Goal: Transaction & Acquisition: Purchase product/service

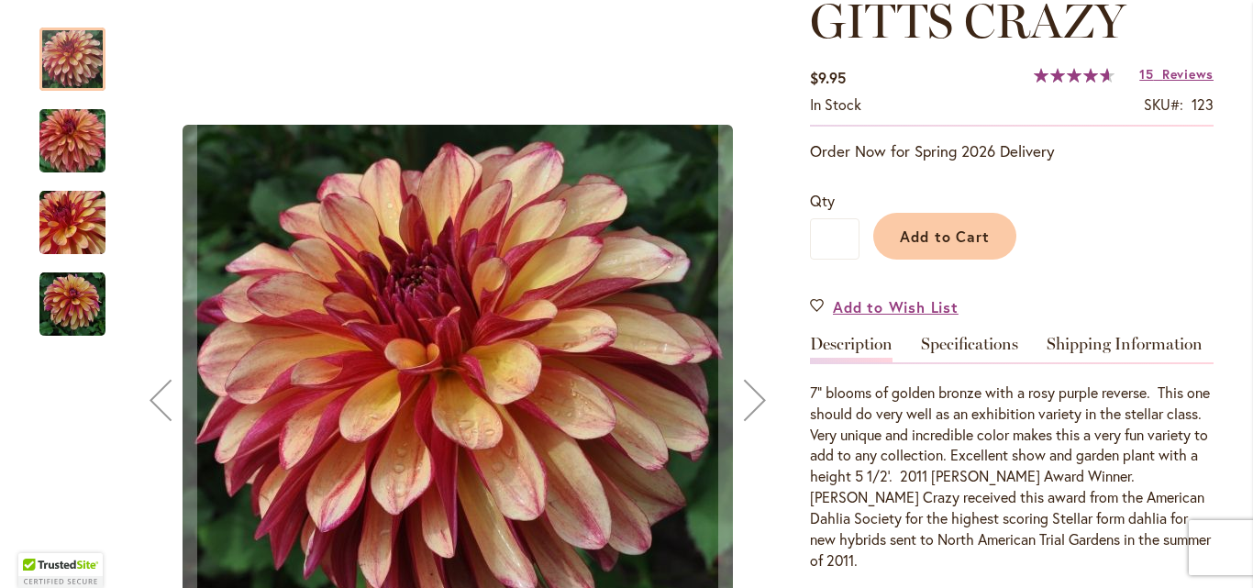
scroll to position [367, 0]
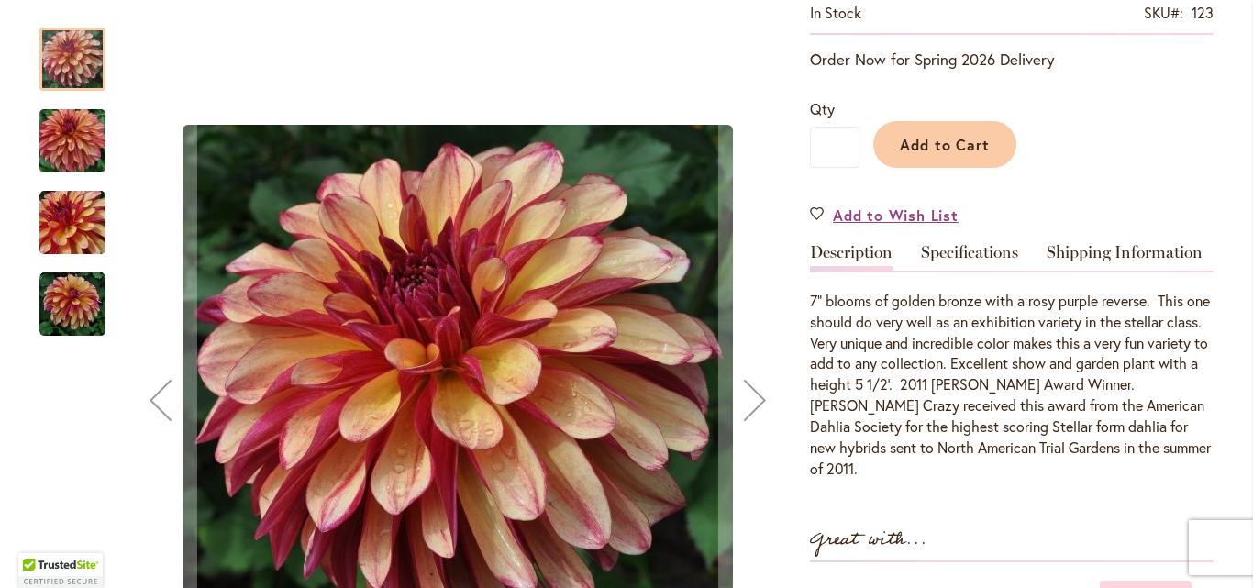
click at [66, 206] on img "Gitts Crazy" at bounding box center [72, 223] width 66 height 66
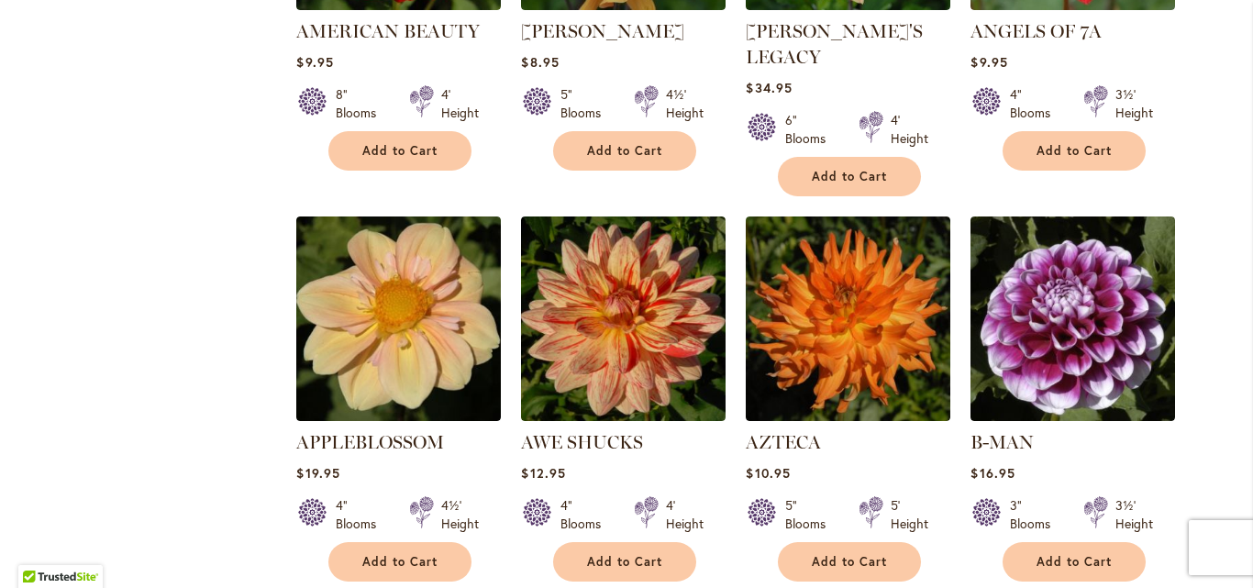
scroll to position [1467, 0]
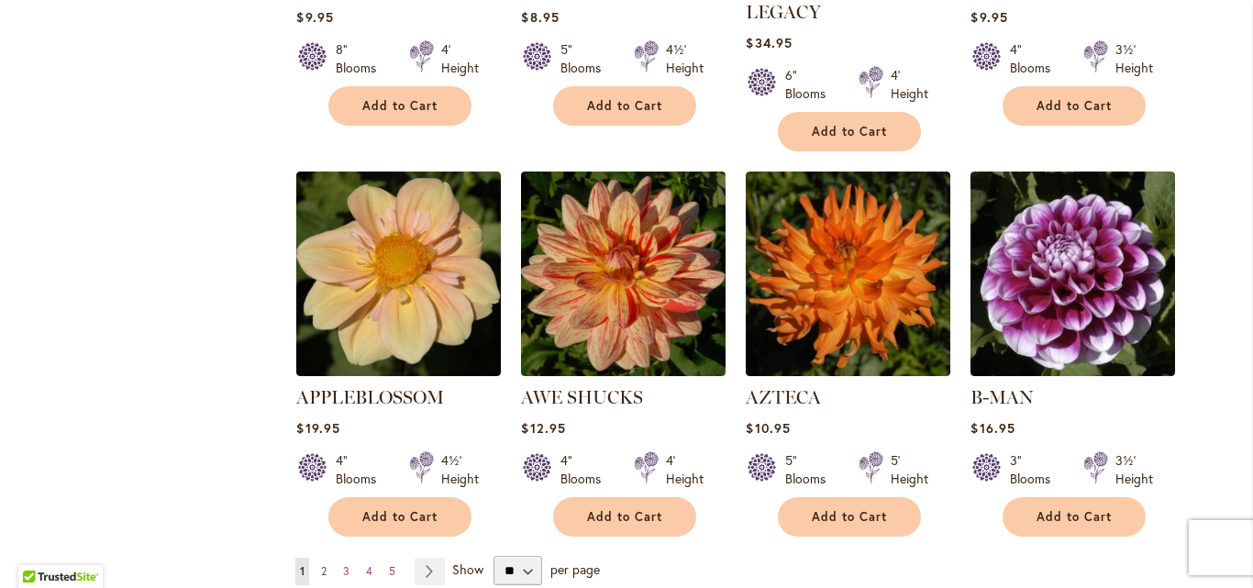
click at [321, 558] on link "Page 2" at bounding box center [323, 572] width 15 height 28
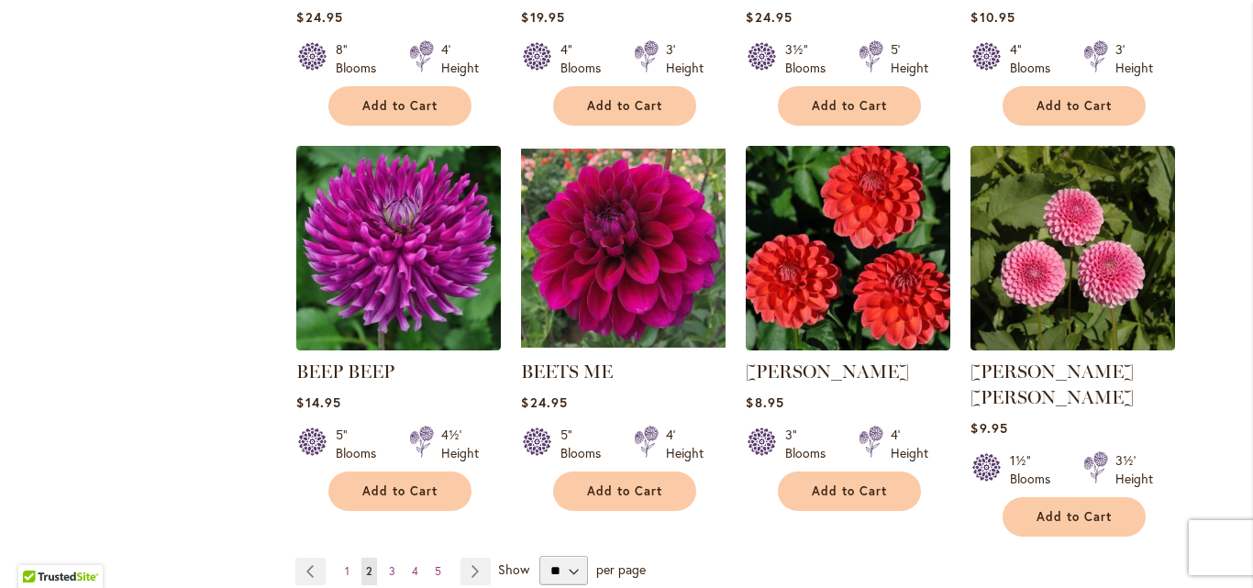
scroll to position [1559, 0]
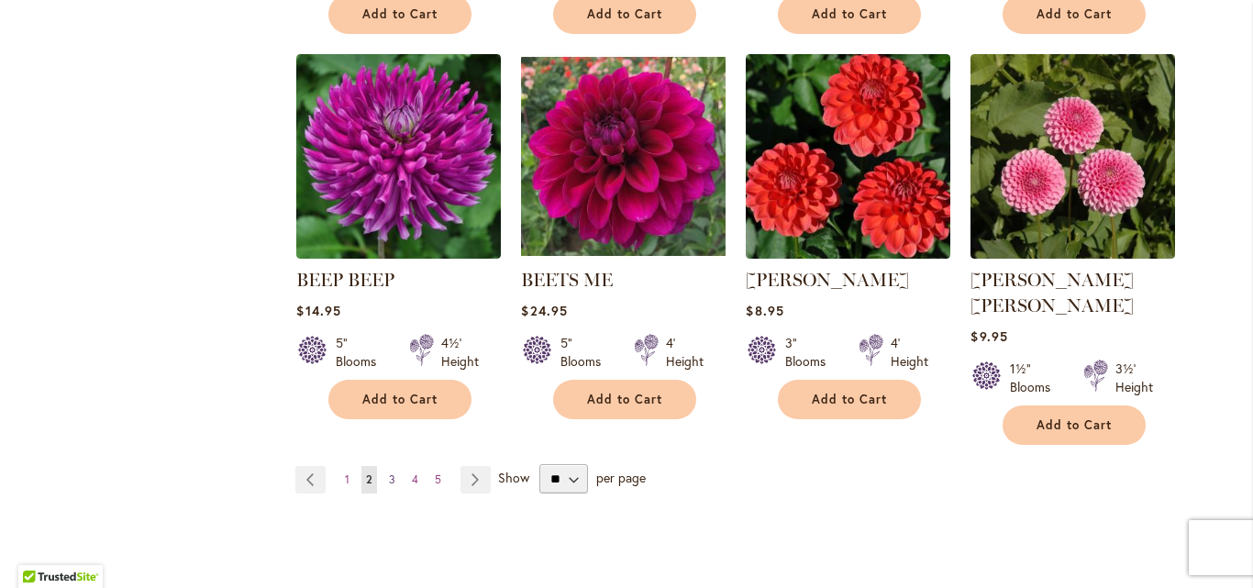
click at [389, 472] on span "3" at bounding box center [392, 479] width 6 height 14
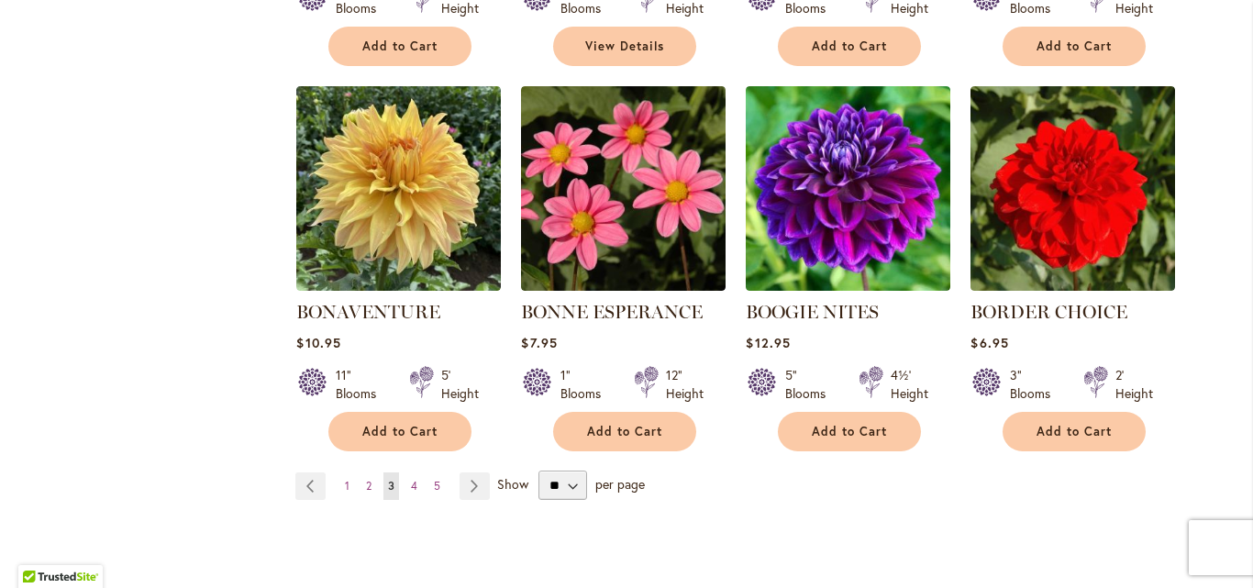
scroll to position [1559, 0]
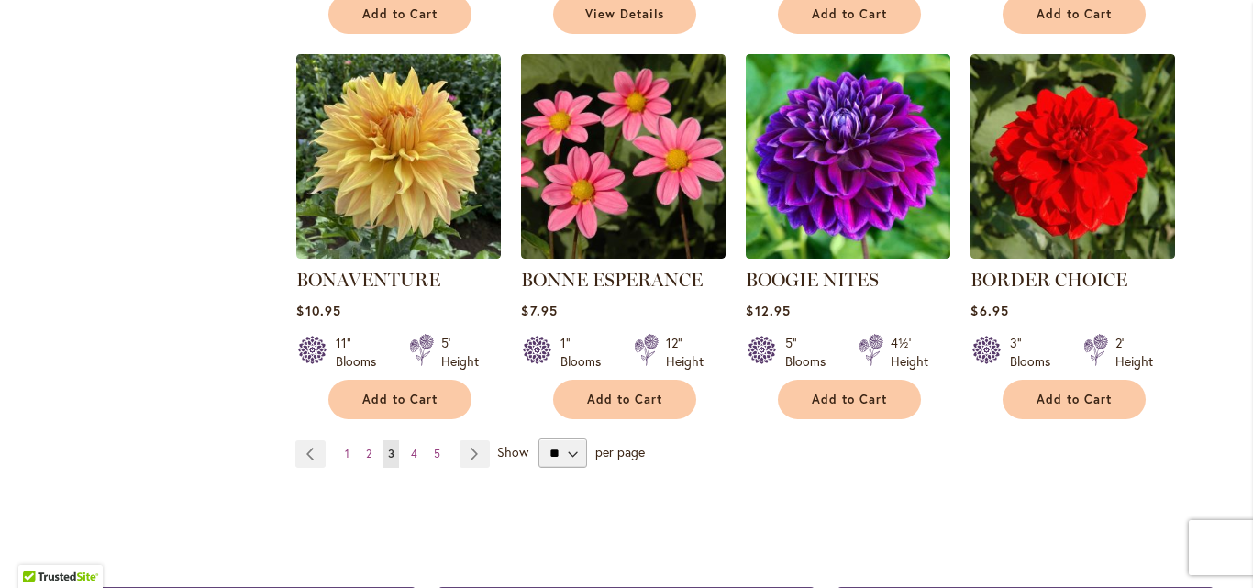
click at [398, 448] on ul "Page Previous Page 1 Page 2 You're currently reading page 3 Page 4 Page 5 Page …" at bounding box center [396, 454] width 202 height 28
click at [411, 458] on span "4" at bounding box center [414, 454] width 6 height 14
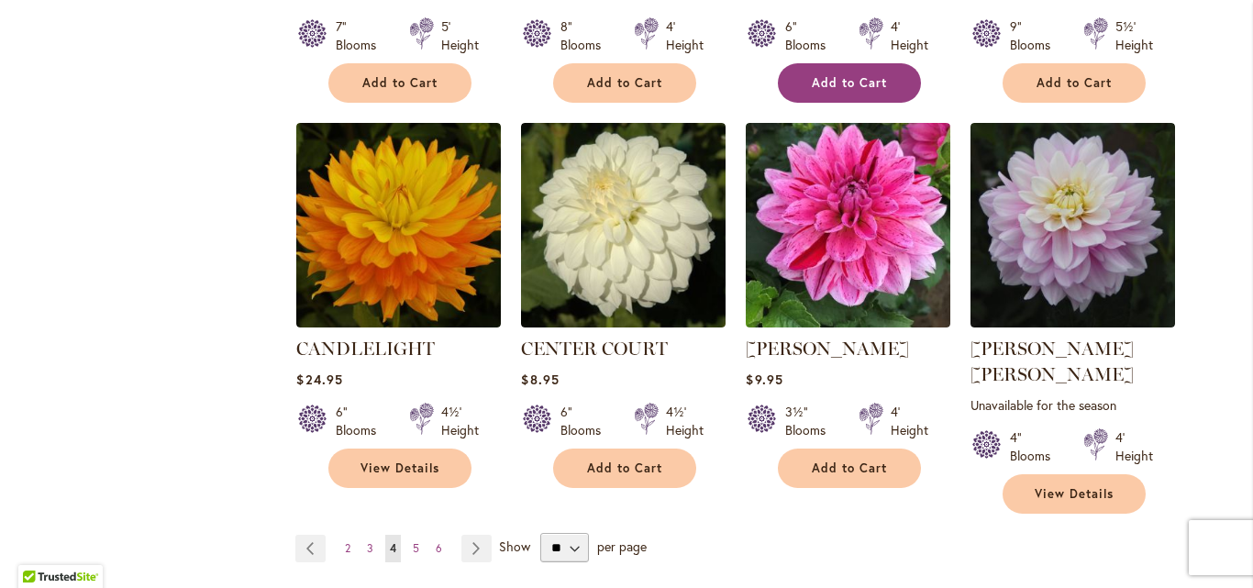
scroll to position [1559, 0]
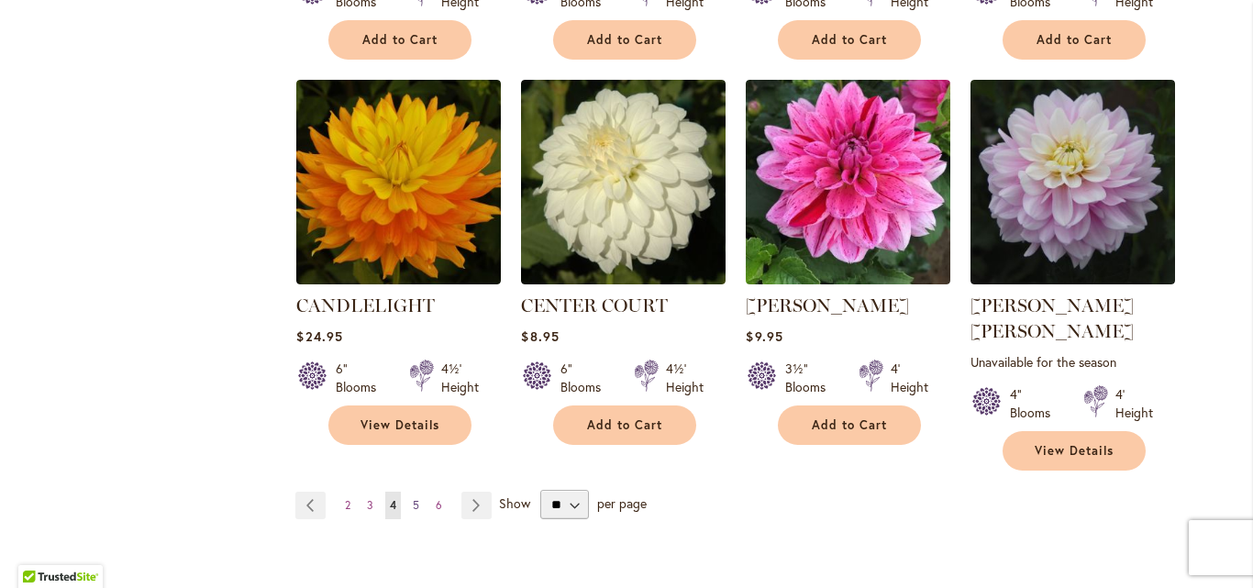
click at [414, 492] on link "Page 5" at bounding box center [416, 506] width 16 height 28
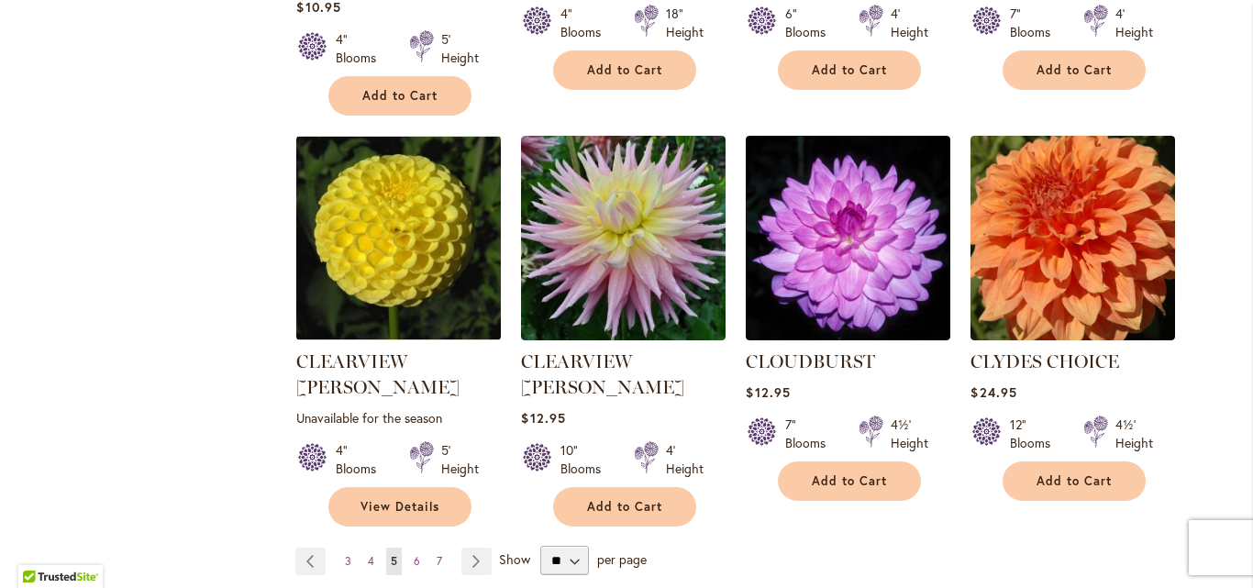
scroll to position [1559, 0]
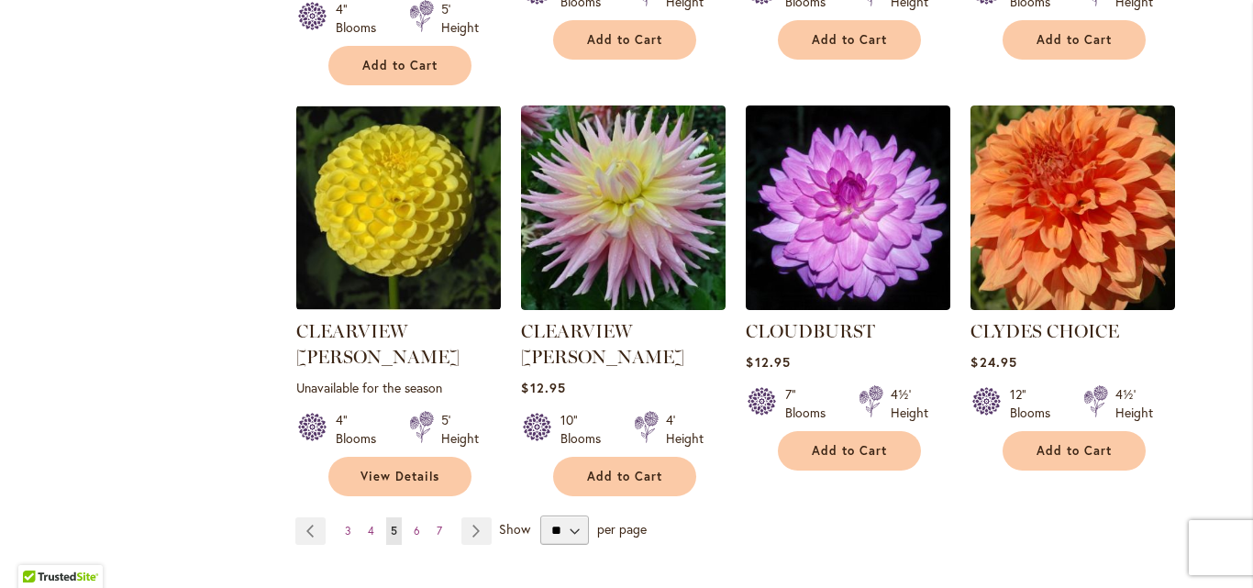
click at [399, 517] on ul "Page Previous Page 3 Page 4 You're currently reading page 5 Page 6 Page 7 Page …" at bounding box center [397, 531] width 204 height 28
click at [414, 524] on span "6" at bounding box center [417, 531] width 6 height 14
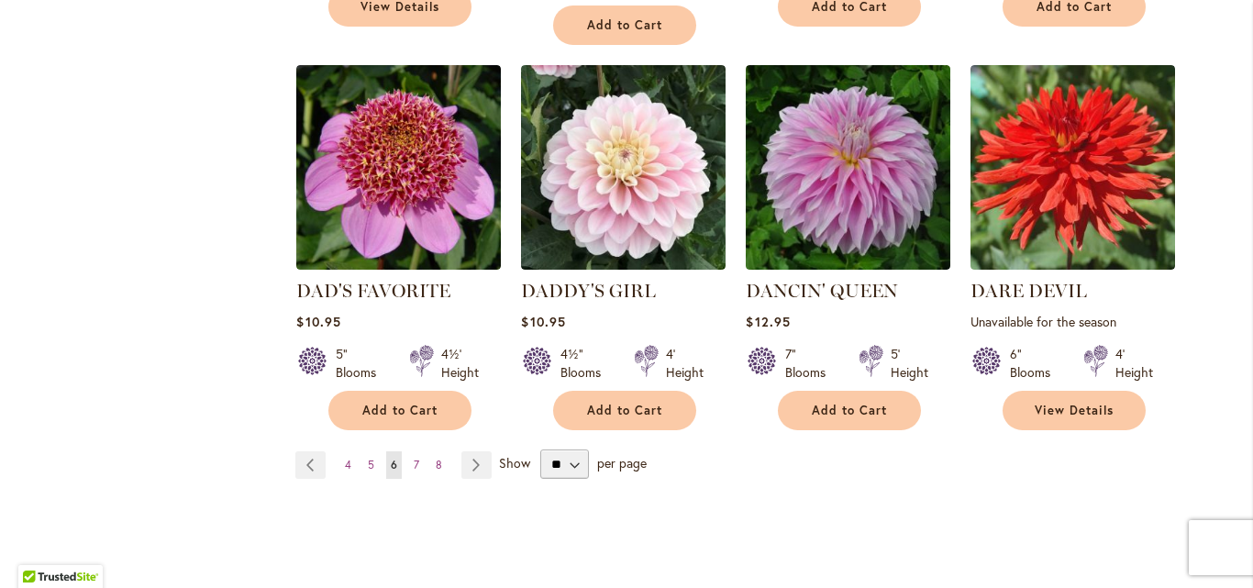
scroll to position [1651, 0]
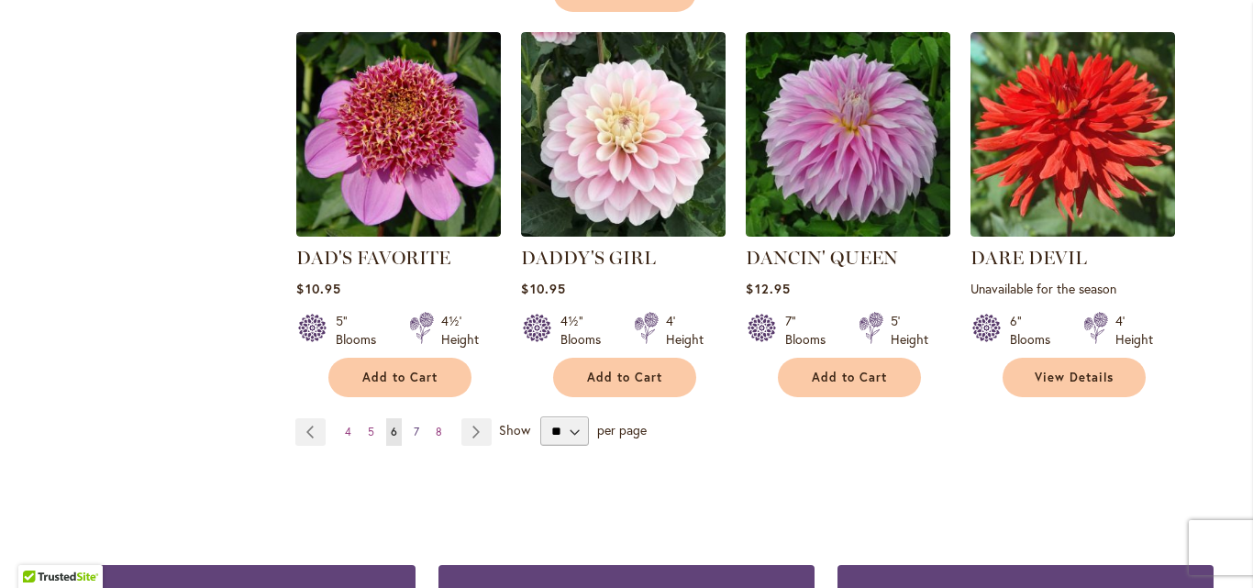
click at [414, 425] on span "7" at bounding box center [417, 432] width 6 height 14
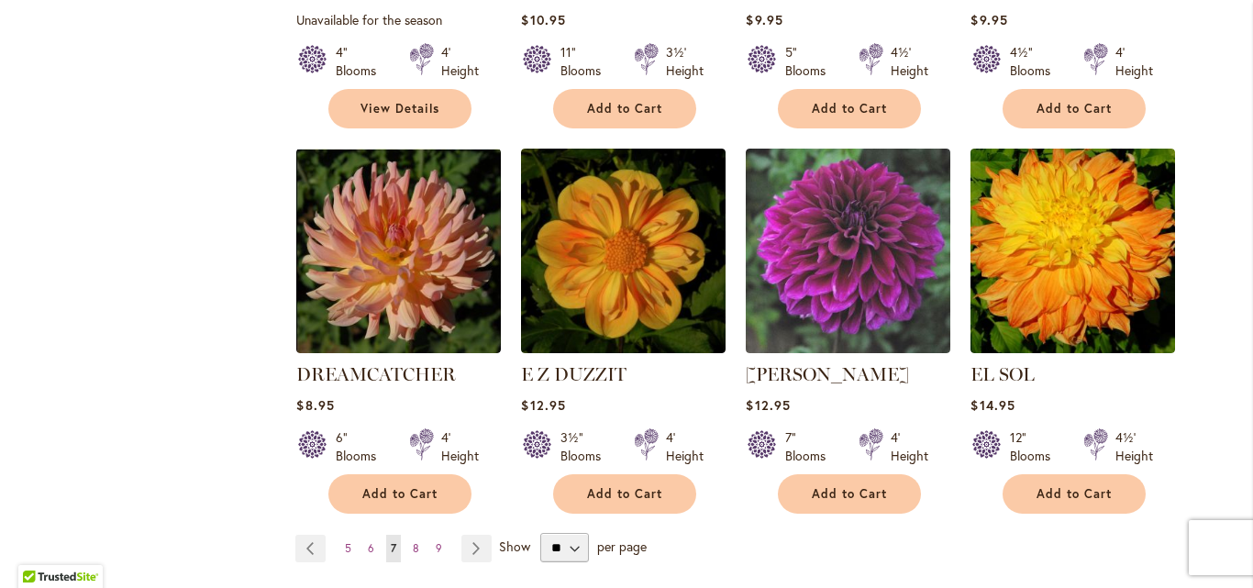
scroll to position [1559, 0]
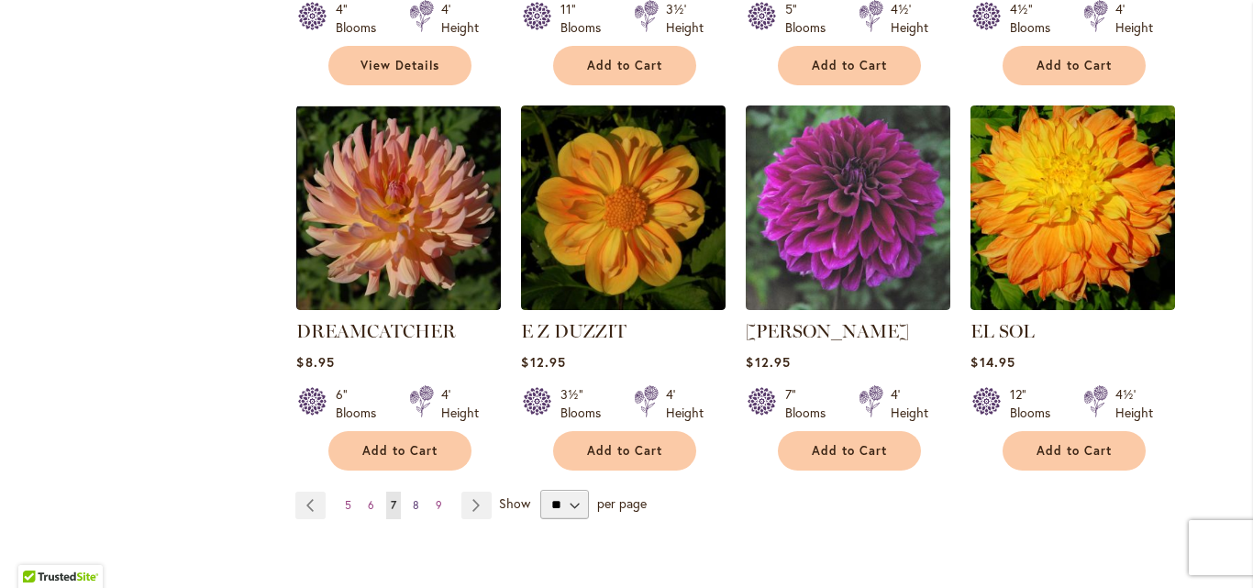
click at [415, 492] on link "Page 8" at bounding box center [416, 506] width 16 height 28
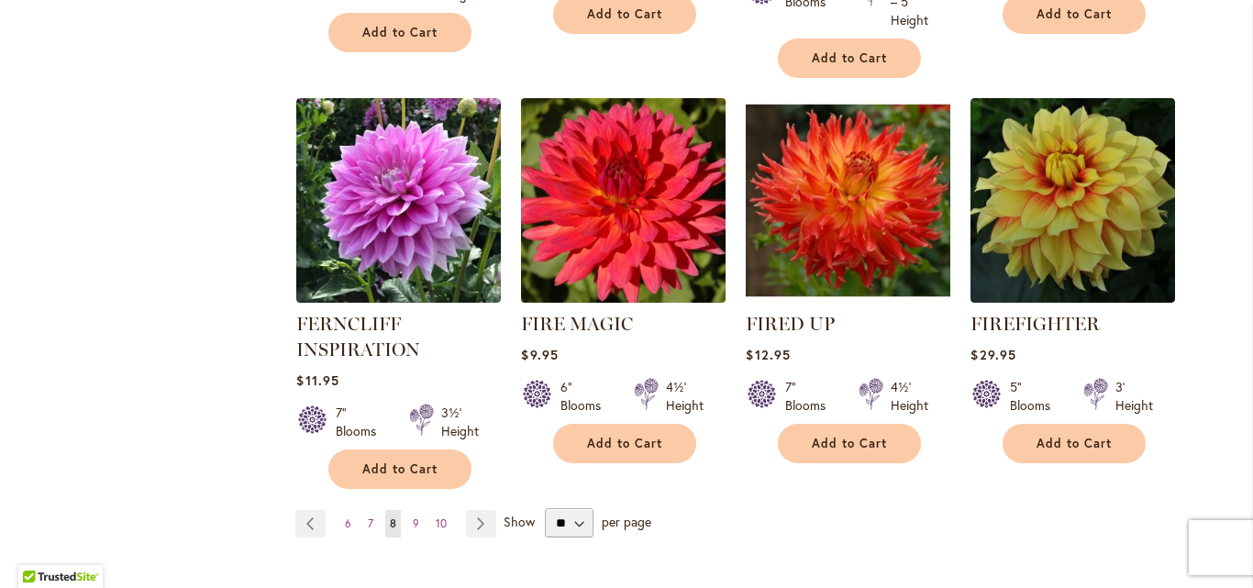
scroll to position [1651, 0]
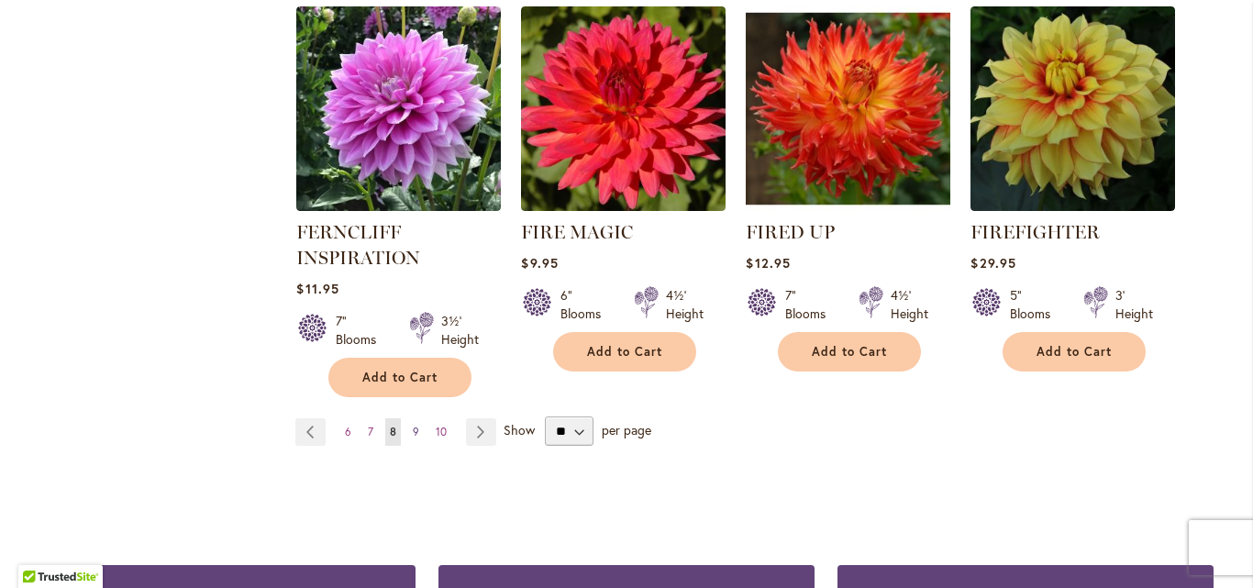
click at [413, 433] on span "9" at bounding box center [416, 432] width 6 height 14
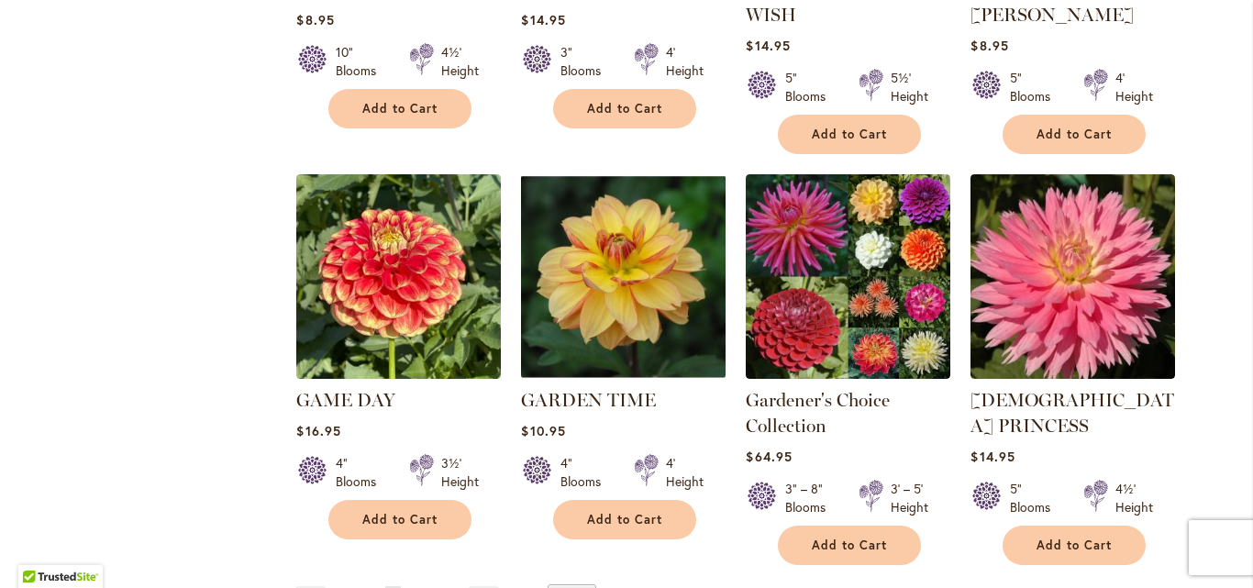
scroll to position [1559, 0]
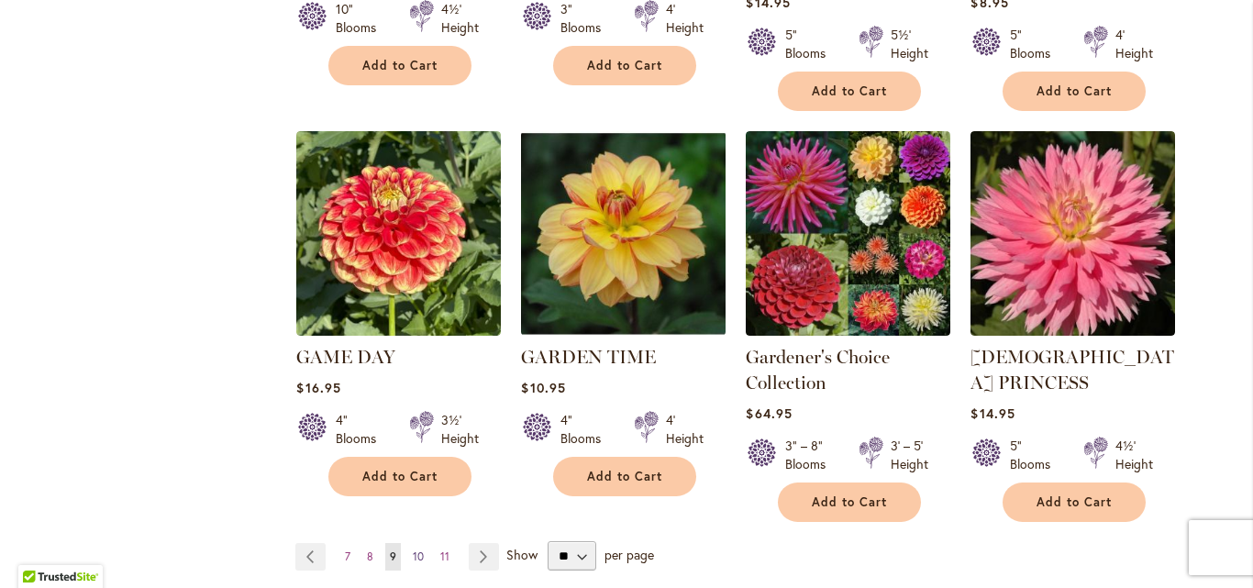
click at [417, 543] on link "Page 10" at bounding box center [418, 557] width 20 height 28
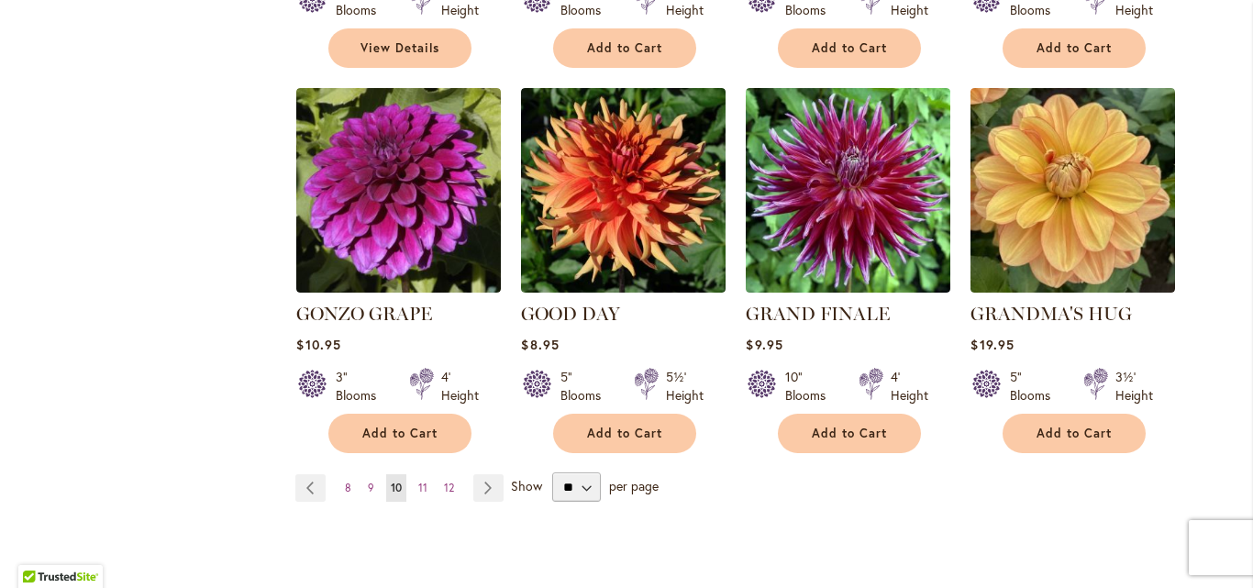
scroll to position [1651, 0]
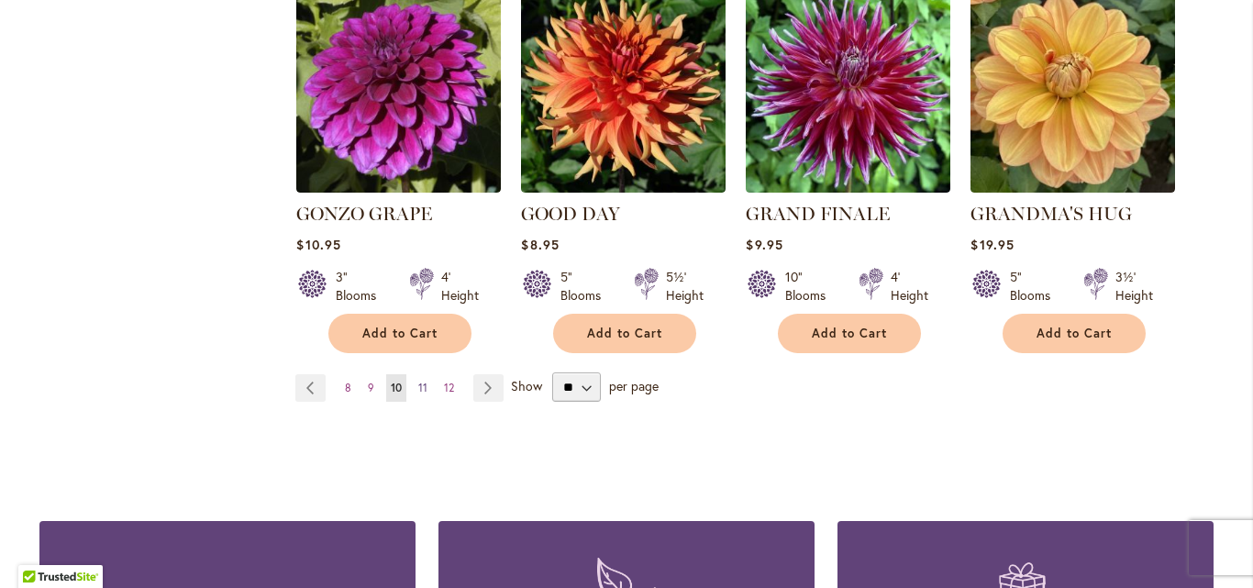
click at [418, 381] on span "11" at bounding box center [422, 388] width 9 height 14
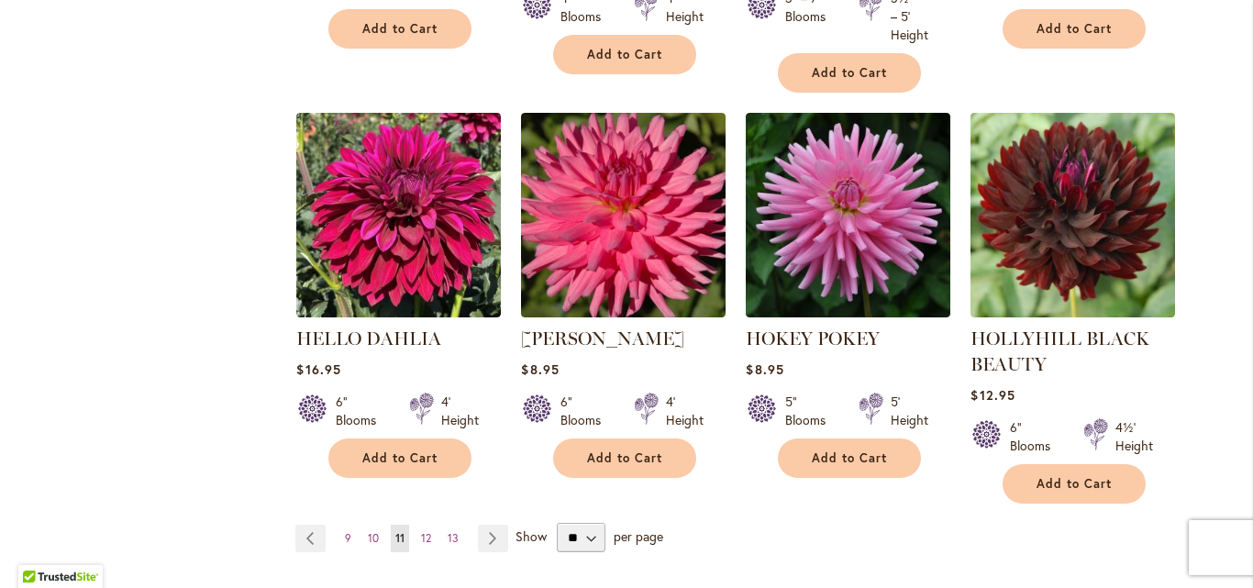
scroll to position [1651, 0]
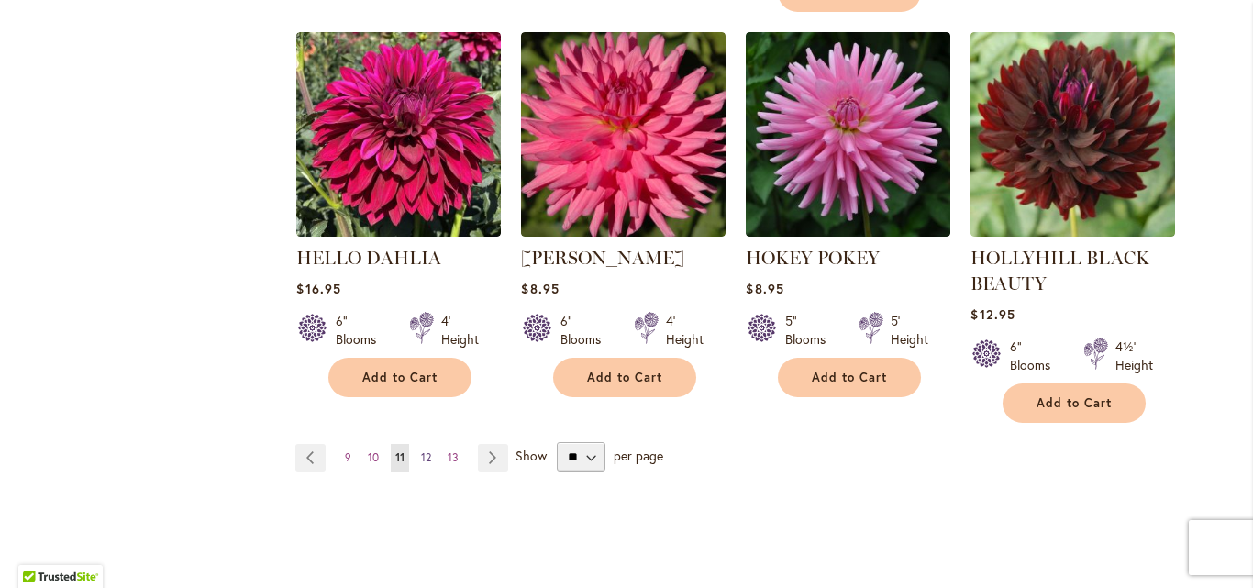
click at [421, 462] on span "12" at bounding box center [426, 457] width 10 height 14
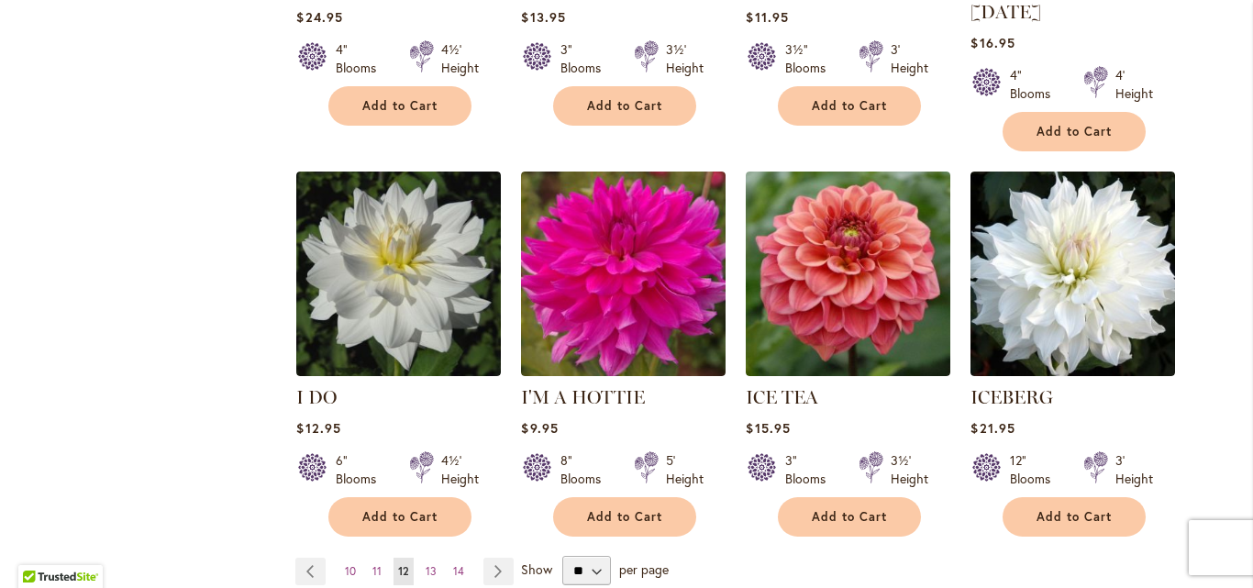
scroll to position [1559, 0]
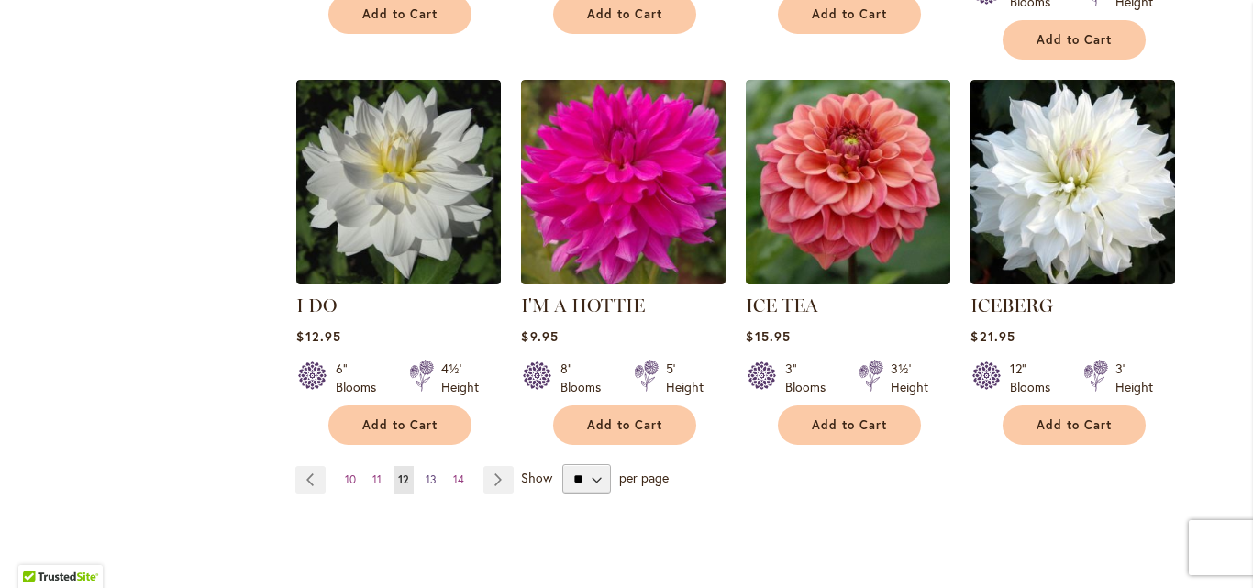
click at [427, 472] on span "13" at bounding box center [431, 479] width 11 height 14
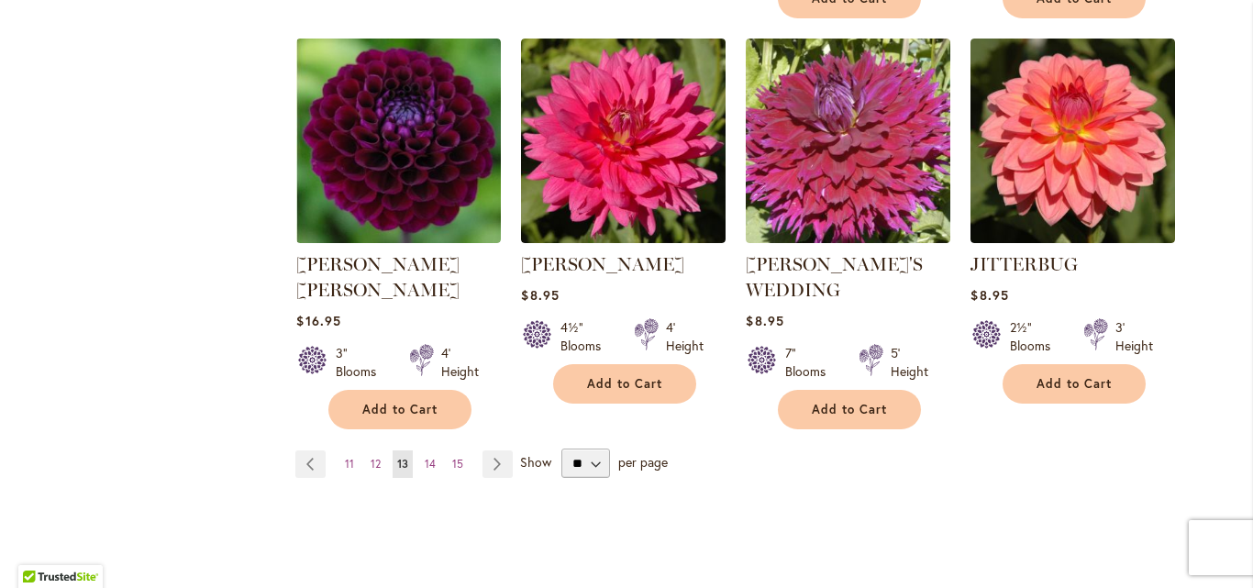
scroll to position [1651, 0]
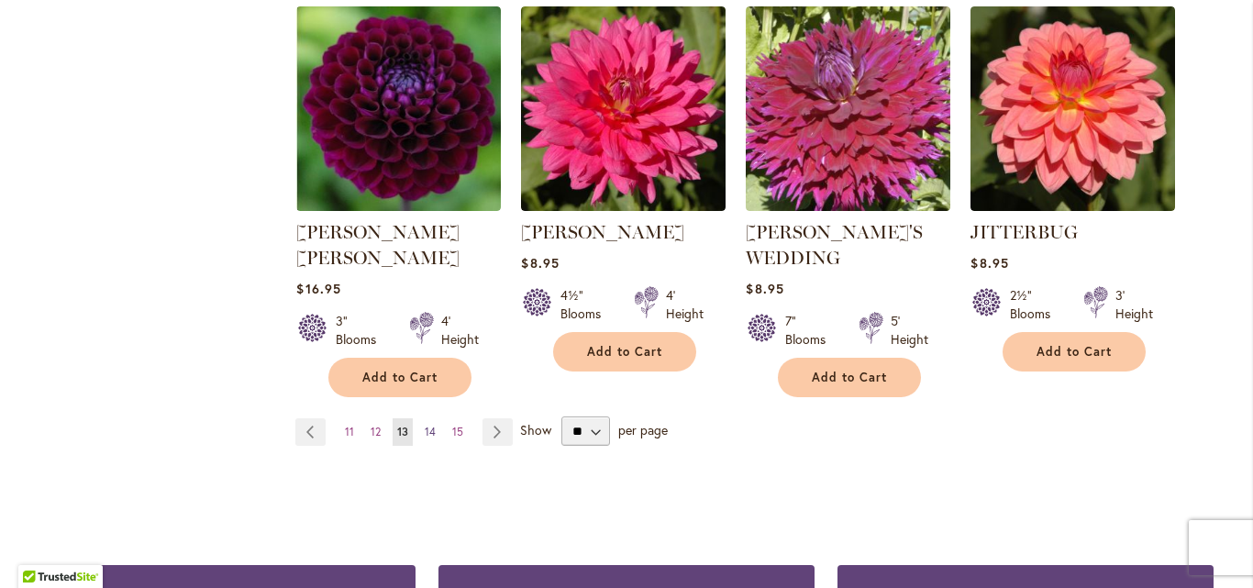
click at [429, 418] on link "Page 14" at bounding box center [430, 432] width 20 height 28
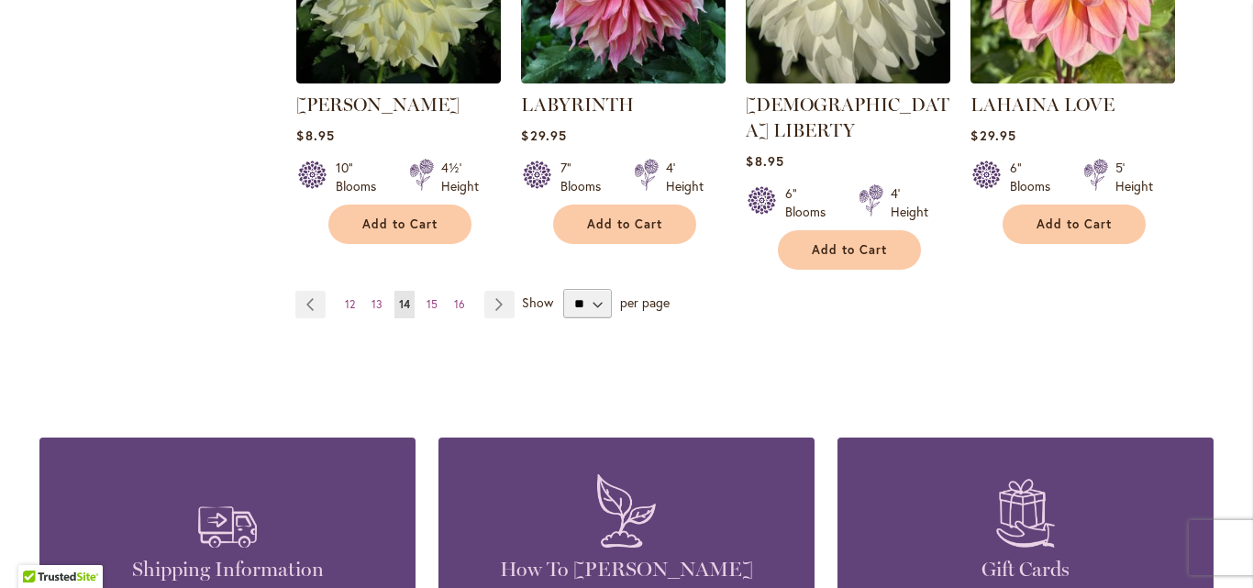
scroll to position [1743, 0]
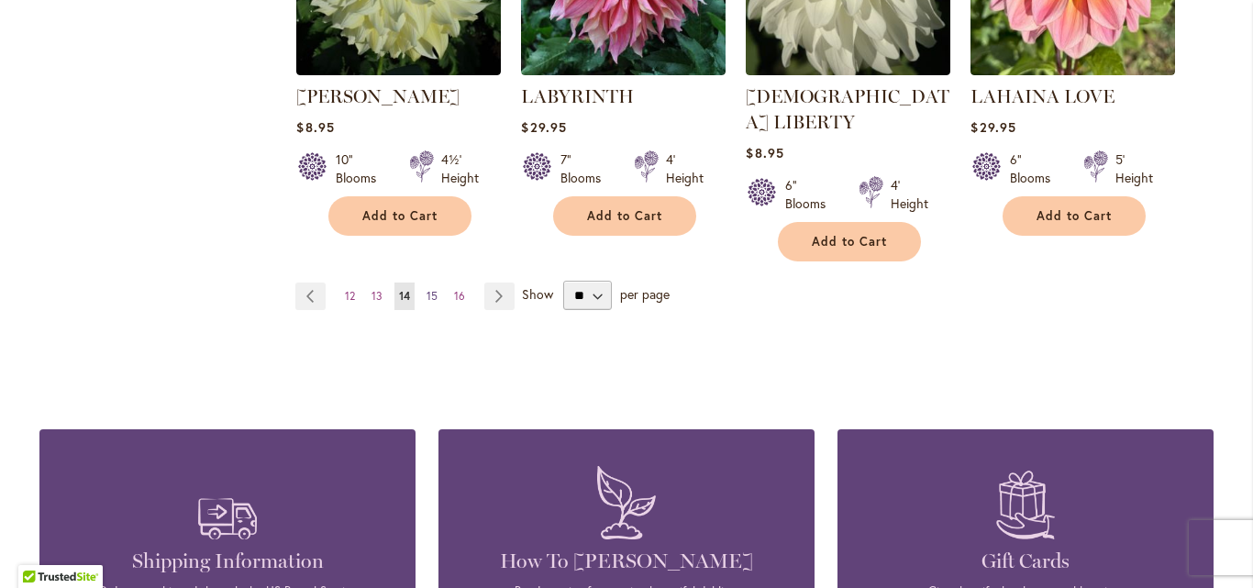
click at [426, 289] on span "15" at bounding box center [431, 296] width 11 height 14
